Goal: Task Accomplishment & Management: Manage account settings

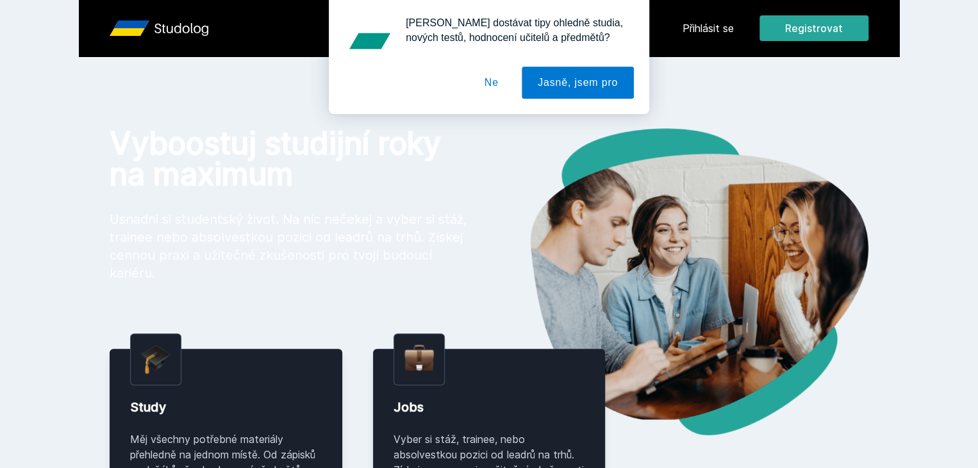
click at [490, 88] on button "Ne" at bounding box center [491, 83] width 46 height 32
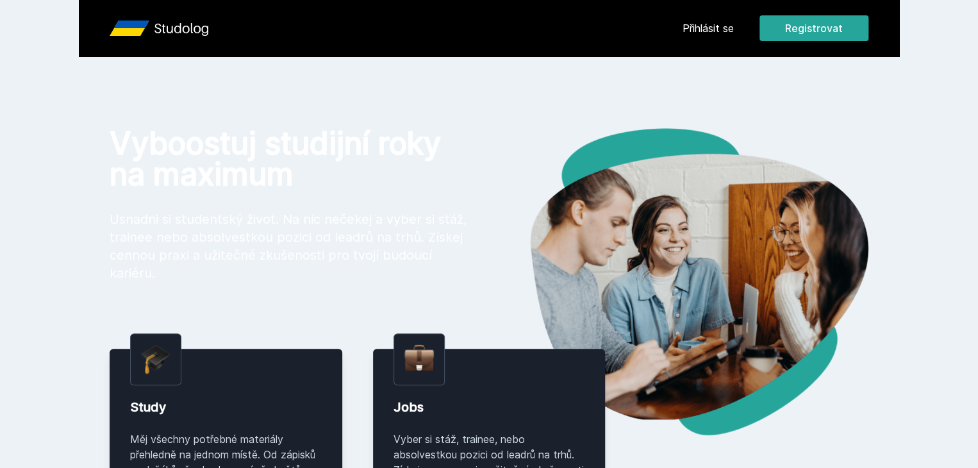
click at [734, 30] on link "Přihlásit se" at bounding box center [707, 28] width 51 height 15
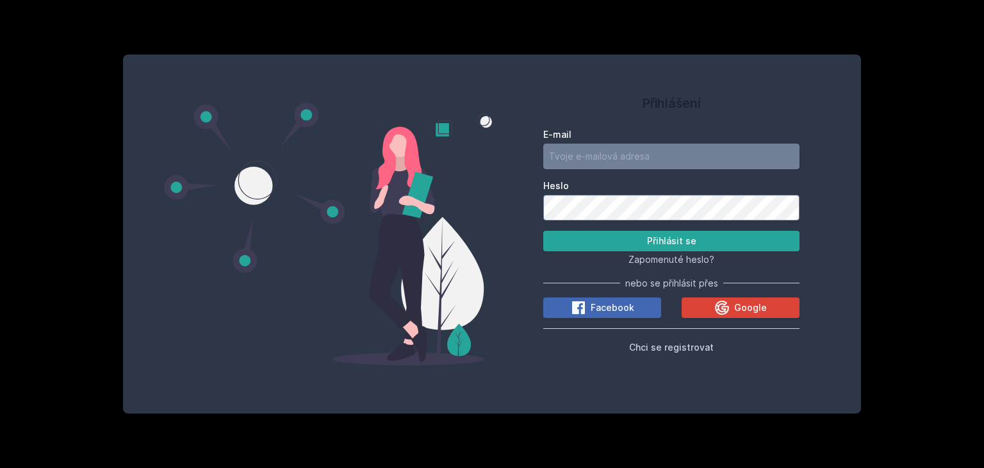
click at [622, 167] on input "E-mail" at bounding box center [671, 157] width 256 height 26
type input "[EMAIL_ADDRESS][DOMAIN_NAME]"
click at [703, 249] on button "Přihlásit se" at bounding box center [671, 241] width 256 height 21
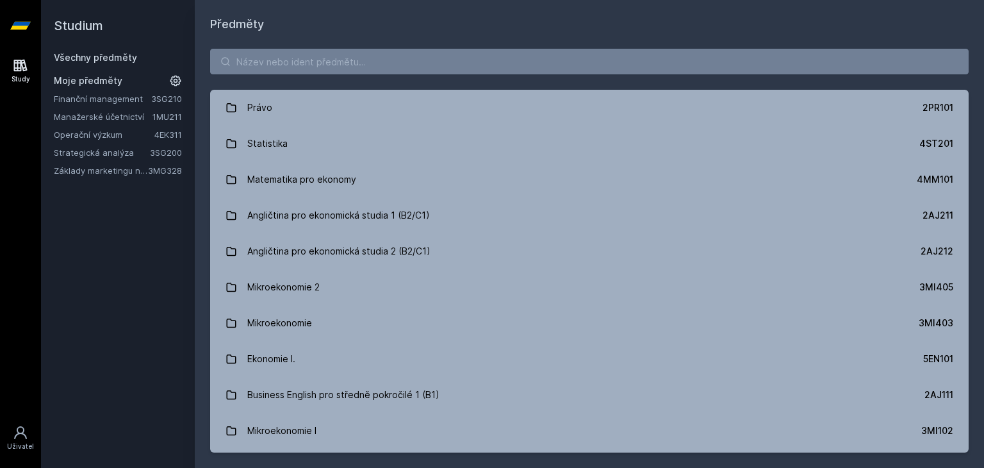
click at [120, 99] on link "Finanční management" at bounding box center [102, 98] width 97 height 13
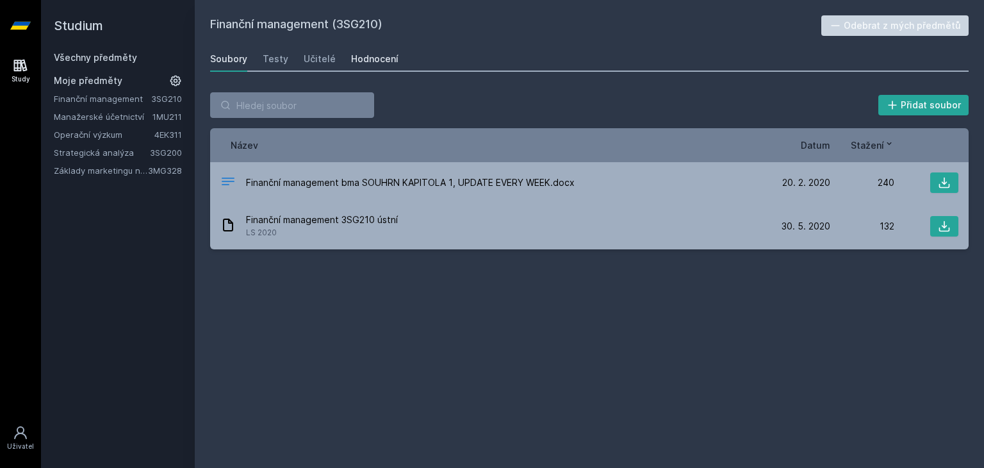
click at [391, 65] on link "Hodnocení" at bounding box center [374, 59] width 47 height 26
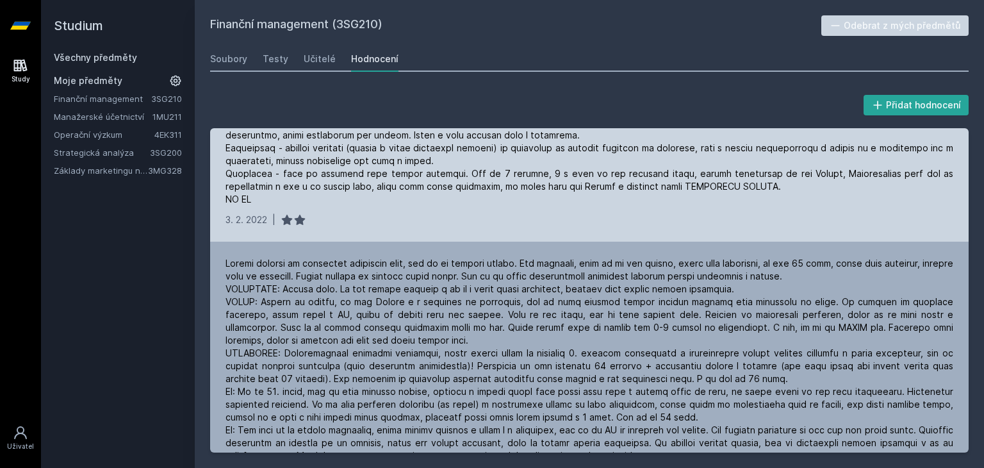
scroll to position [206, 0]
